Goal: Task Accomplishment & Management: Manage account settings

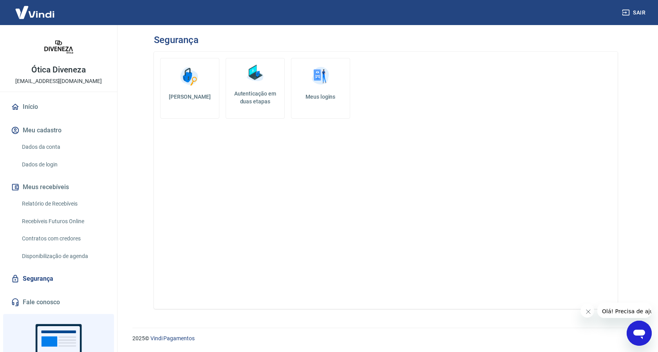
click at [255, 93] on h5 "Autenticação em duas etapas" at bounding box center [255, 98] width 52 height 16
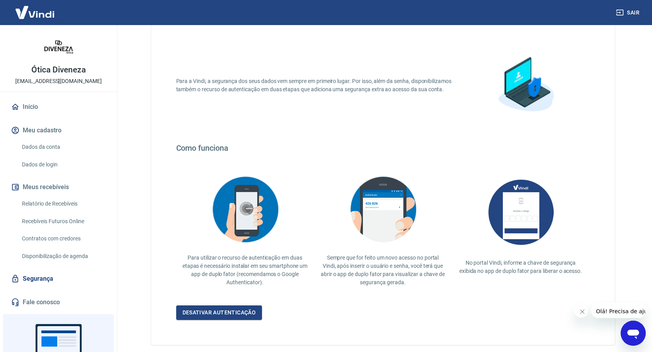
scroll to position [73, 0]
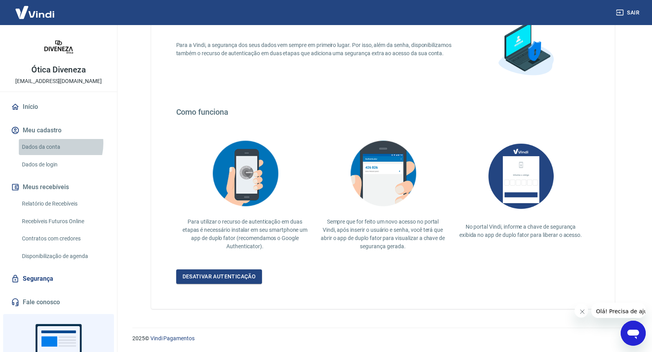
click at [49, 143] on link "Dados da conta" at bounding box center [63, 147] width 89 height 16
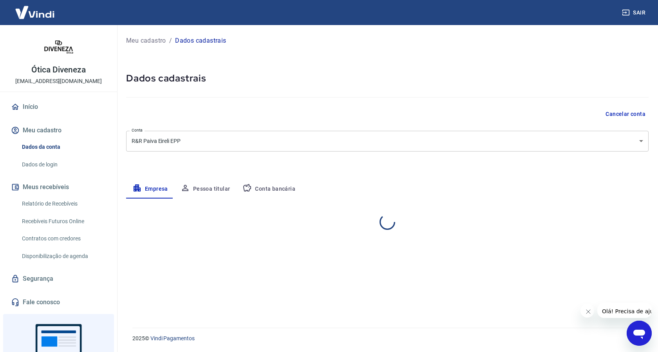
select select "MG"
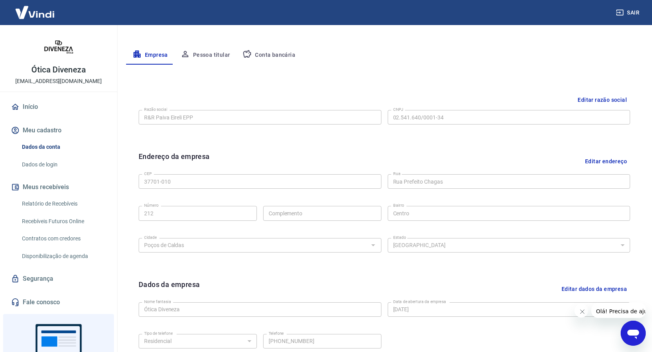
scroll to position [95, 0]
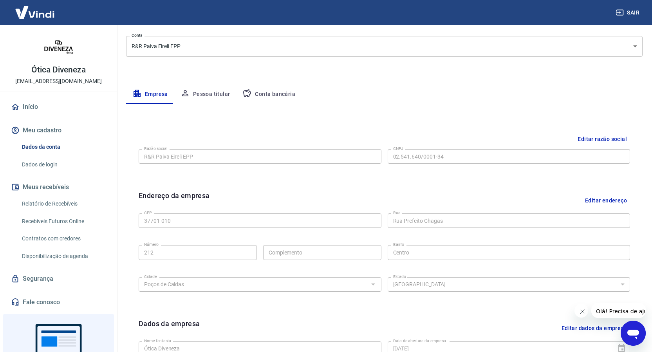
click at [40, 163] on link "Dados de login" at bounding box center [63, 165] width 89 height 16
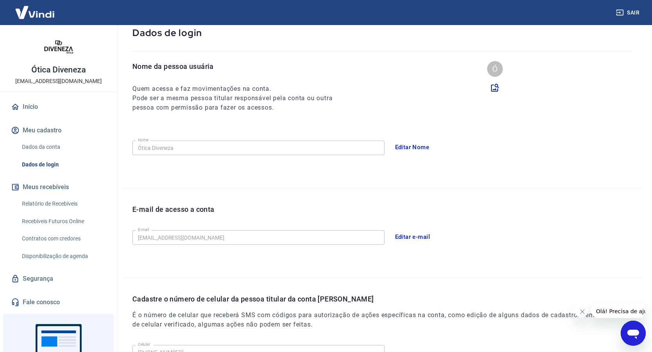
scroll to position [149, 0]
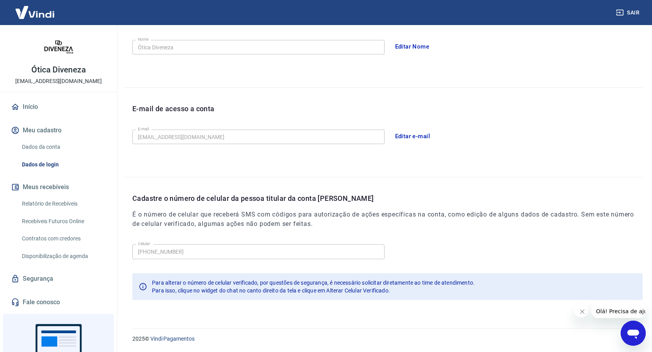
drag, startPoint x: 34, startPoint y: 100, endPoint x: 31, endPoint y: 104, distance: 5.9
click at [34, 100] on link "Início" at bounding box center [58, 106] width 98 height 17
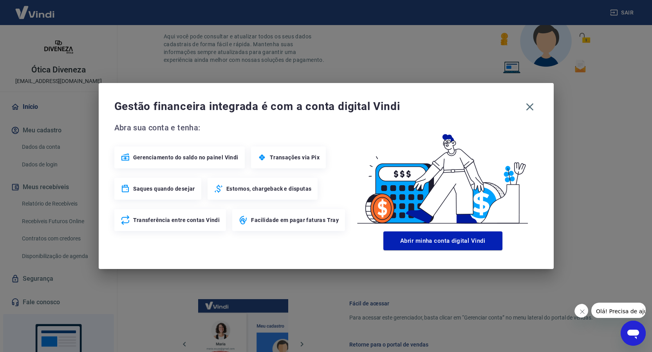
scroll to position [338, 0]
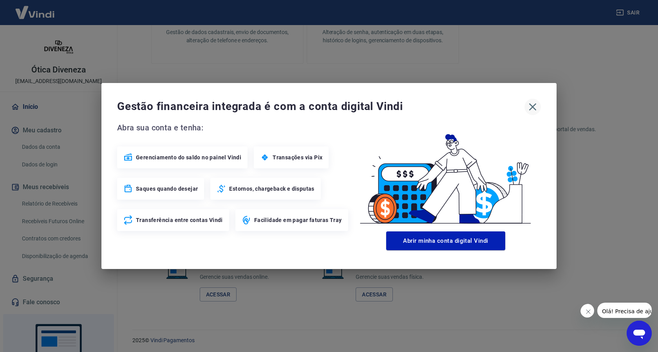
click at [534, 107] on icon "button" at bounding box center [533, 107] width 13 height 13
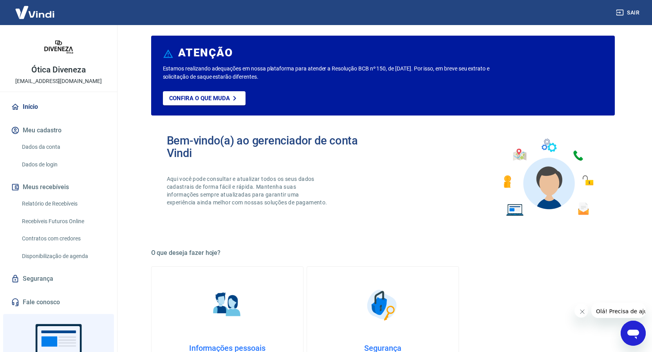
scroll to position [0, 0]
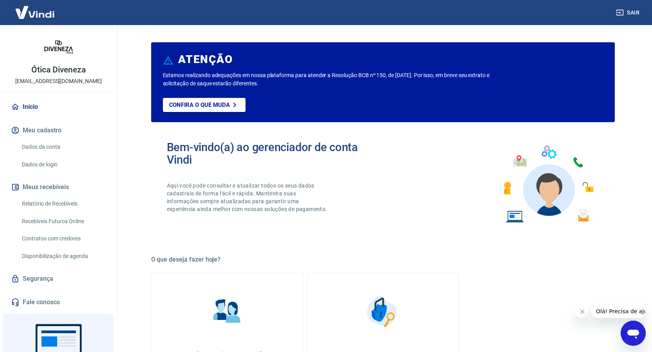
click at [31, 107] on link "Início" at bounding box center [58, 106] width 98 height 17
click at [40, 14] on img at bounding box center [34, 12] width 51 height 24
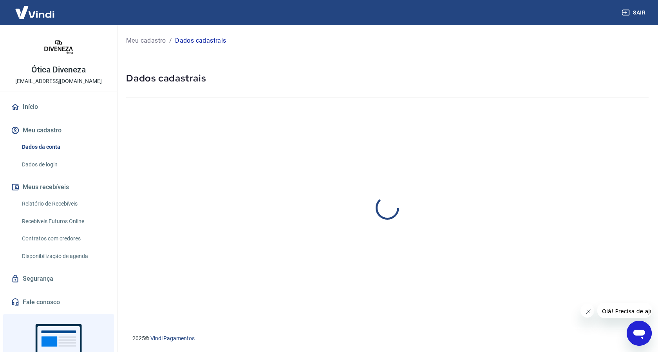
select select "MG"
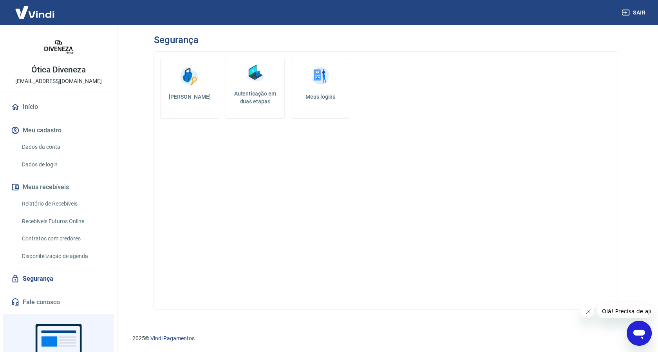
click at [52, 165] on link "Dados de login" at bounding box center [63, 165] width 89 height 16
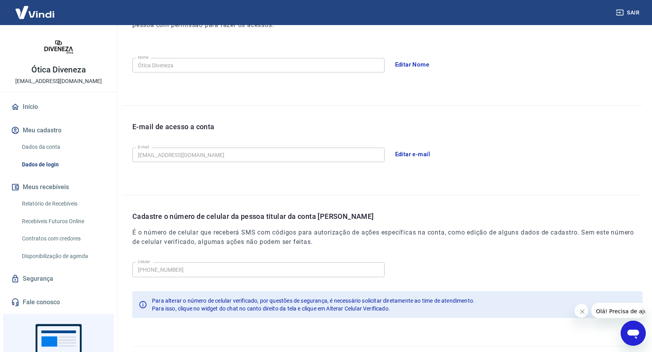
scroll to position [149, 0]
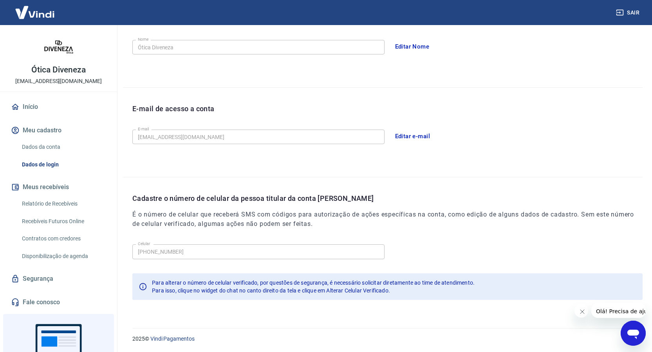
click at [637, 328] on icon "Abrir janela de mensagens" at bounding box center [633, 333] width 14 height 14
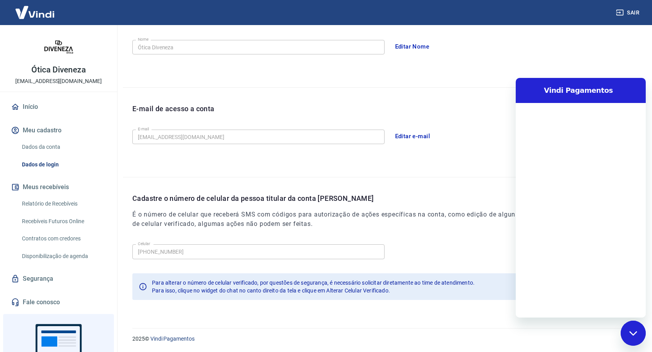
scroll to position [0, 0]
click at [630, 337] on div "Fechar janela de mensagens" at bounding box center [634, 334] width 24 height 24
type textarea "x"
